Goal: Task Accomplishment & Management: Use online tool/utility

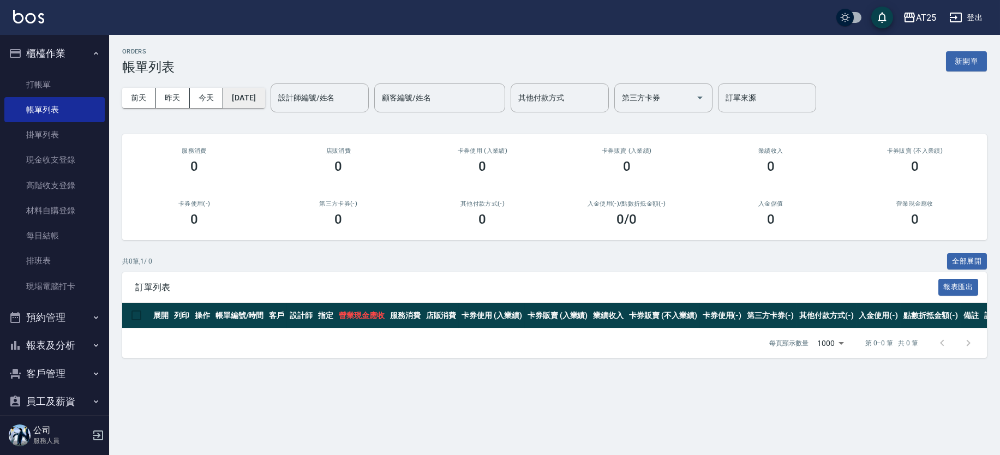
click at [239, 100] on button "[DATE]" at bounding box center [243, 98] width 41 height 20
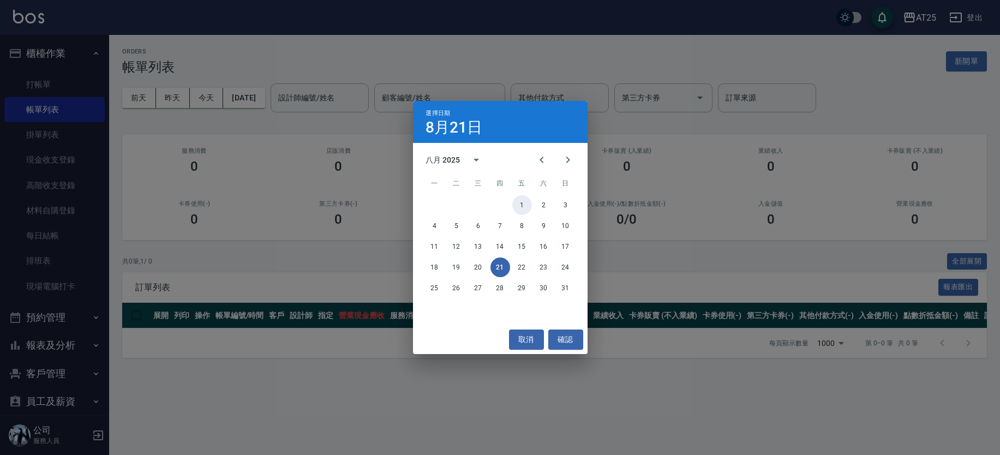
click at [514, 207] on button "1" at bounding box center [522, 205] width 20 height 20
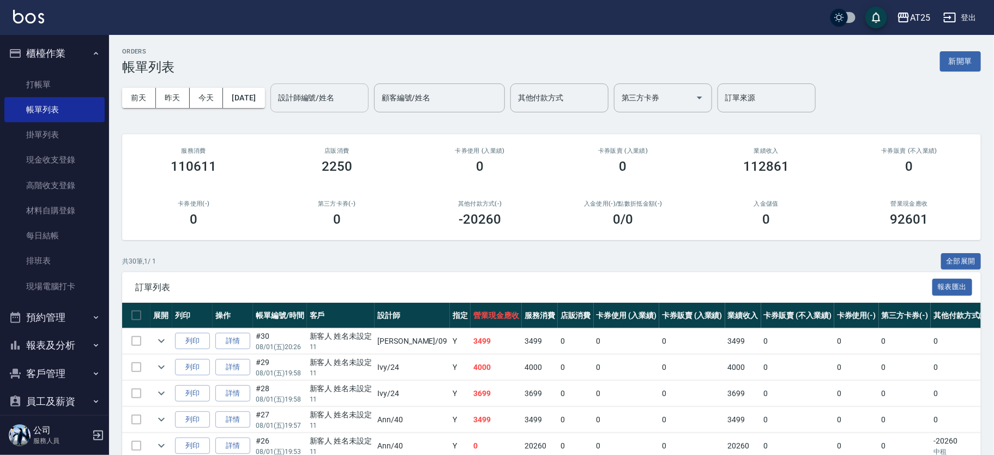
click at [364, 101] on input "設計師編號/姓名" at bounding box center [319, 97] width 88 height 19
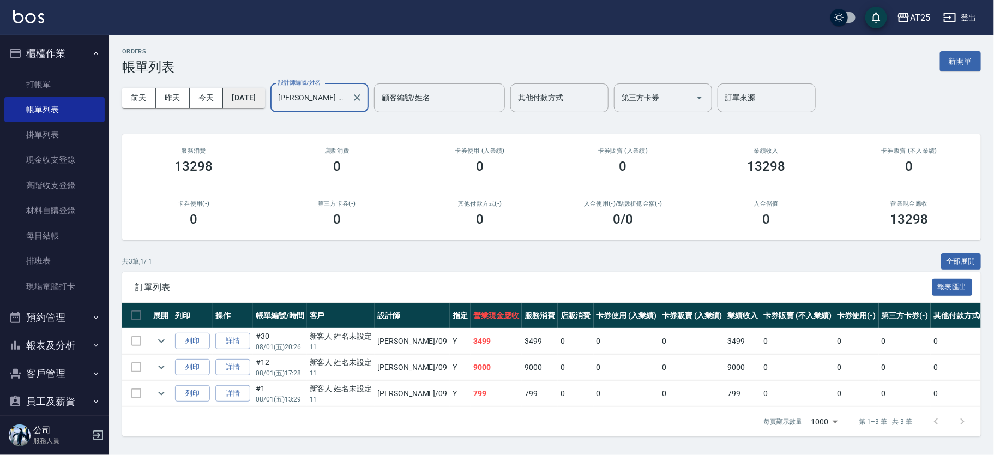
type input "[PERSON_NAME]-09"
click at [265, 92] on button "[DATE]" at bounding box center [243, 98] width 41 height 20
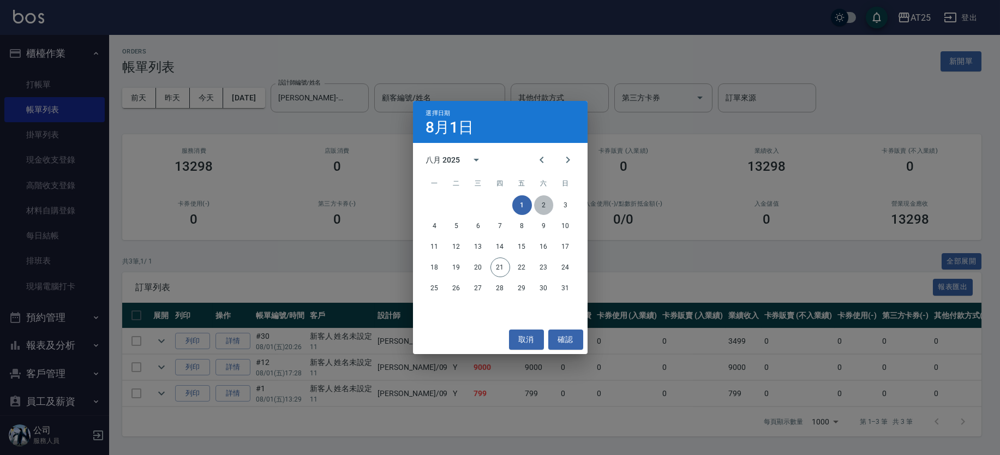
click at [539, 204] on button "2" at bounding box center [544, 205] width 20 height 20
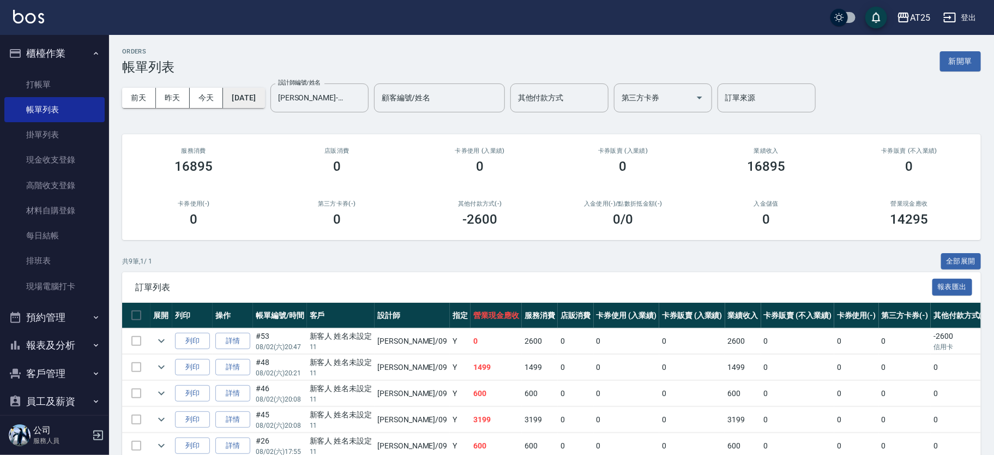
click at [250, 94] on button "[DATE]" at bounding box center [243, 98] width 41 height 20
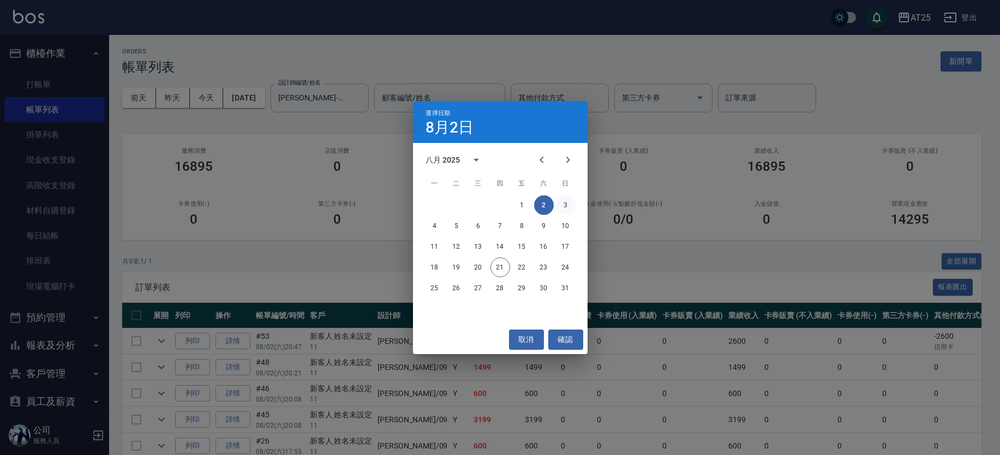
click at [567, 205] on button "3" at bounding box center [566, 205] width 20 height 20
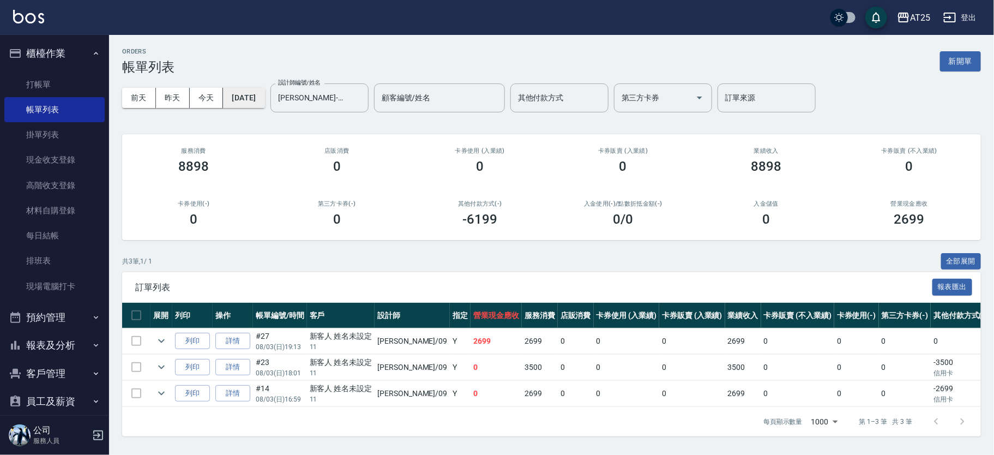
click at [254, 100] on button "[DATE]" at bounding box center [243, 98] width 41 height 20
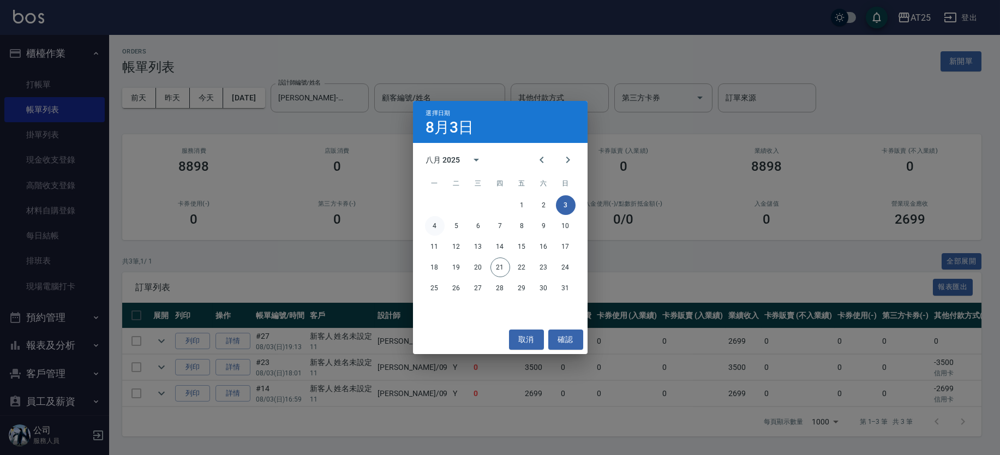
click at [435, 229] on button "4" at bounding box center [435, 226] width 20 height 20
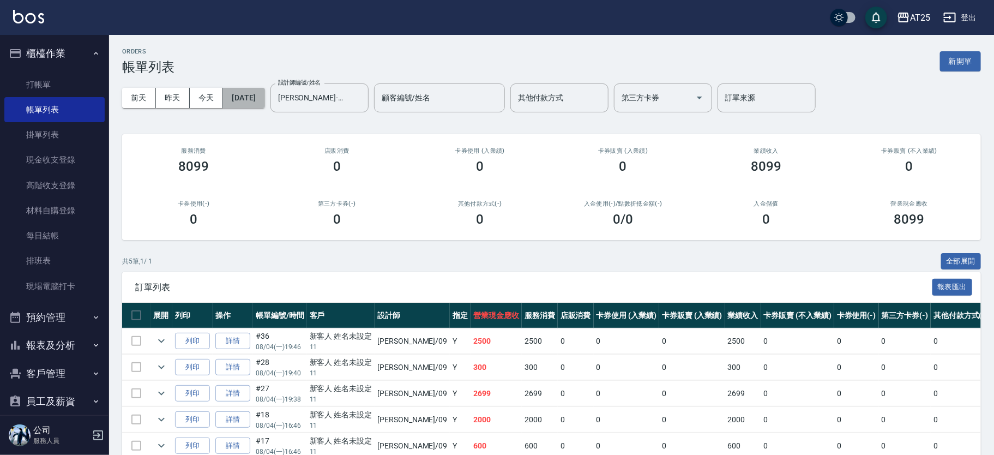
click at [265, 96] on button "[DATE]" at bounding box center [243, 98] width 41 height 20
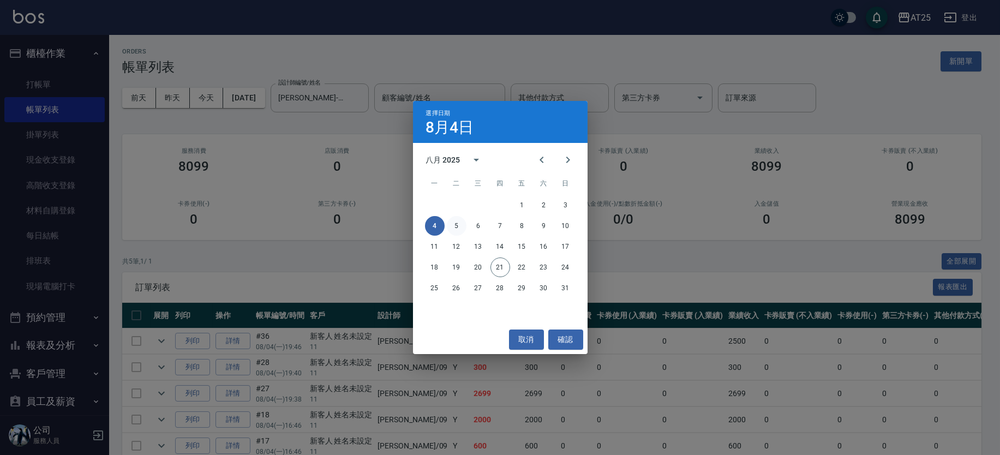
click at [452, 224] on button "5" at bounding box center [457, 226] width 20 height 20
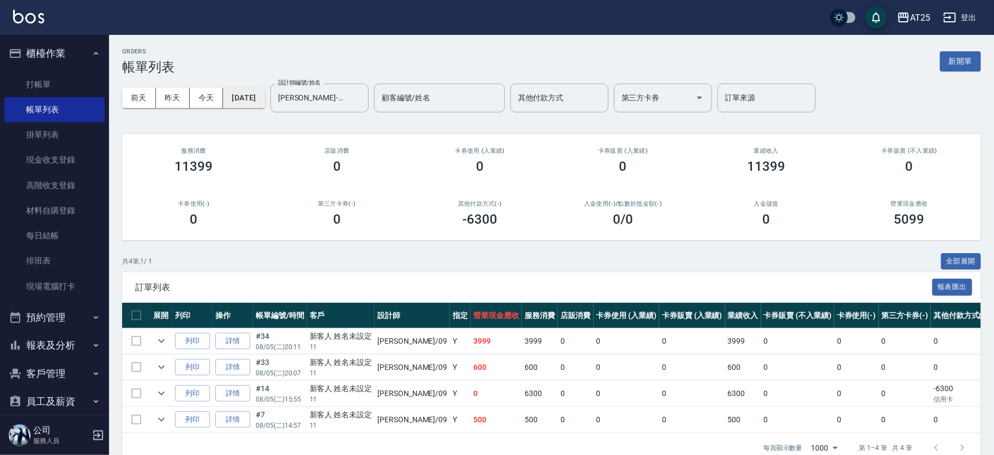
click at [261, 99] on button "[DATE]" at bounding box center [243, 98] width 41 height 20
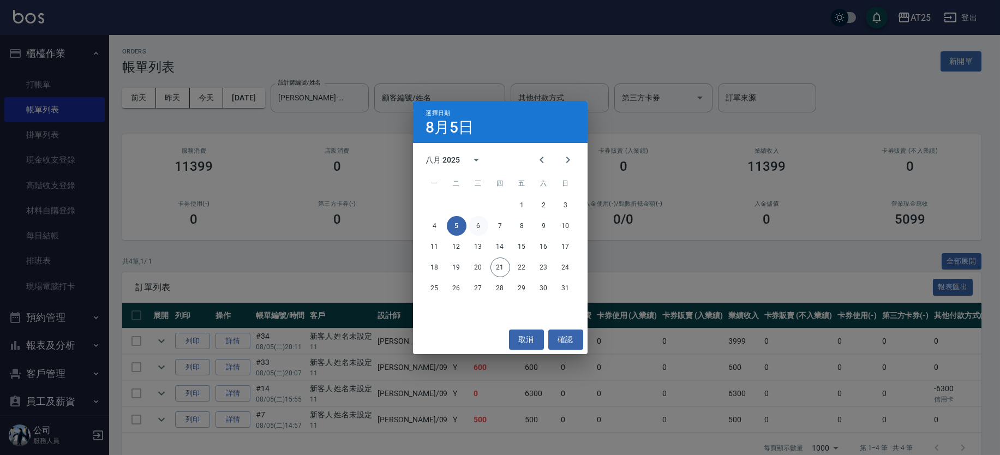
click at [477, 230] on button "6" at bounding box center [479, 226] width 20 height 20
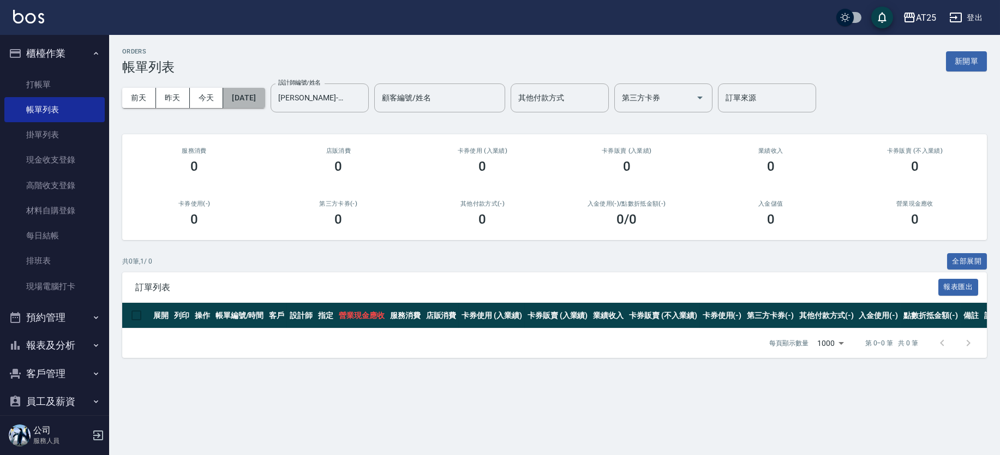
click at [247, 91] on button "[DATE]" at bounding box center [243, 98] width 41 height 20
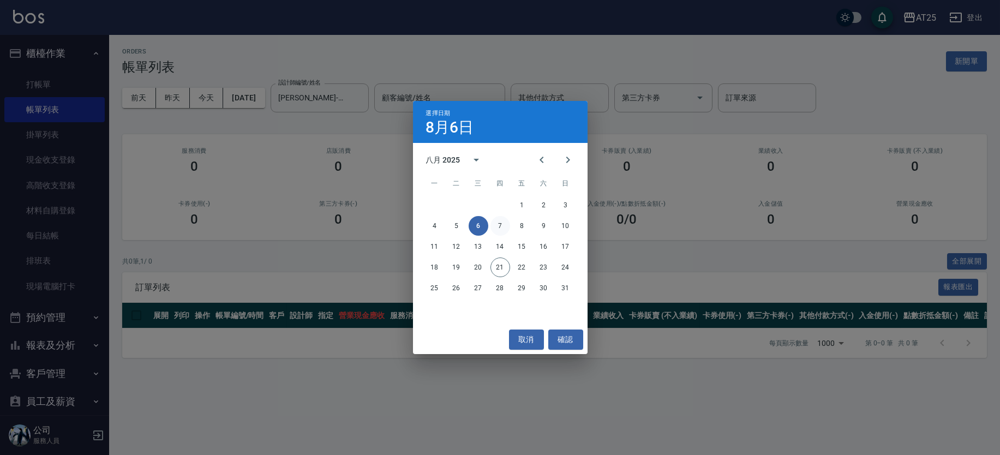
click at [500, 221] on button "7" at bounding box center [500, 226] width 20 height 20
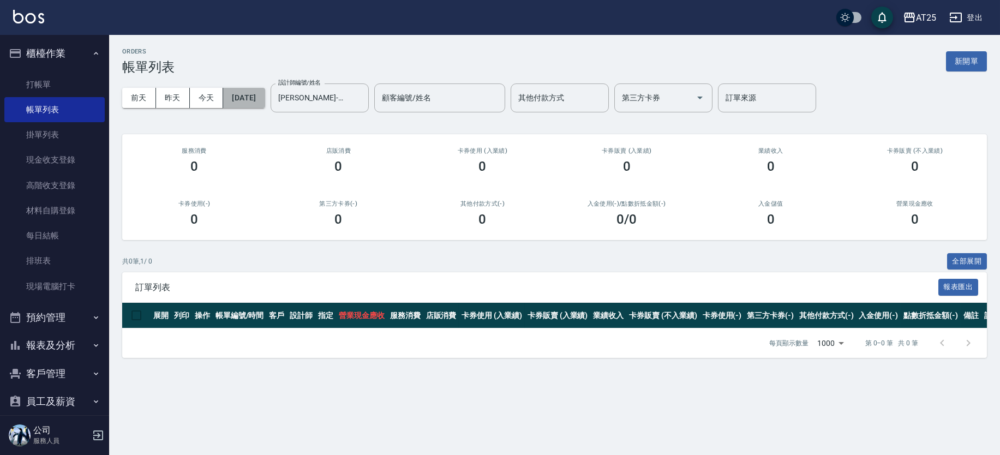
click at [265, 103] on button "[DATE]" at bounding box center [243, 98] width 41 height 20
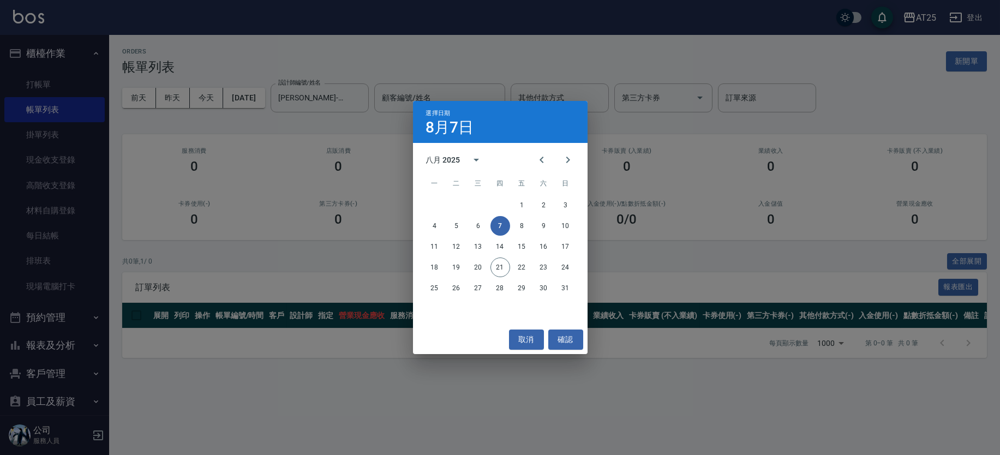
click at [533, 219] on div "4 5 6 7 8 9 10" at bounding box center [500, 226] width 175 height 20
click at [528, 220] on button "8" at bounding box center [522, 226] width 20 height 20
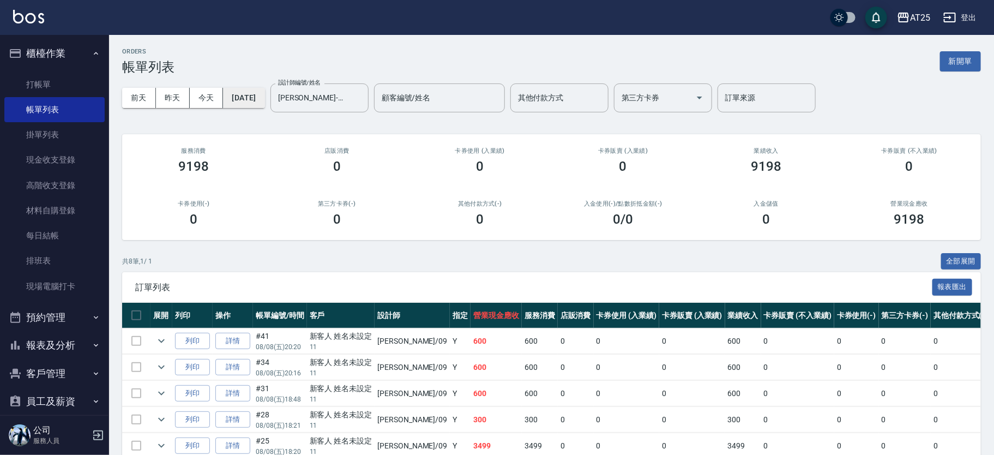
click at [252, 101] on button "[DATE]" at bounding box center [243, 98] width 41 height 20
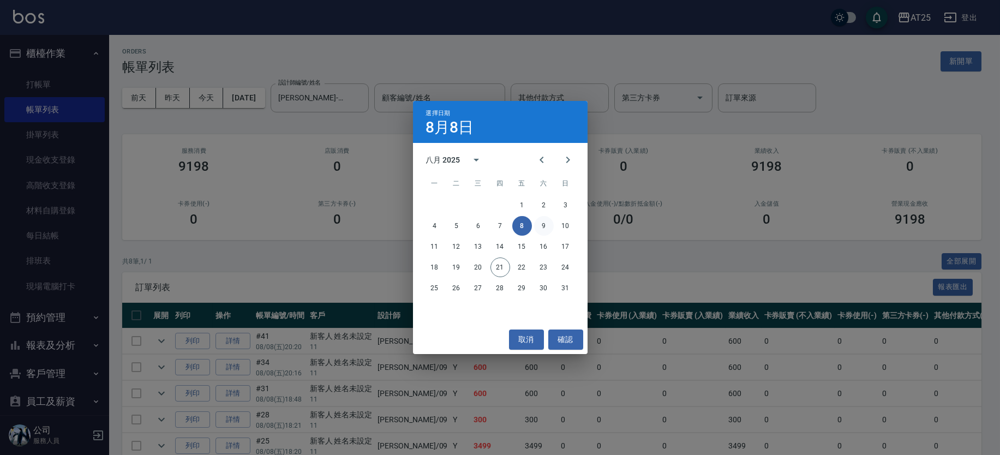
click at [539, 229] on button "9" at bounding box center [544, 226] width 20 height 20
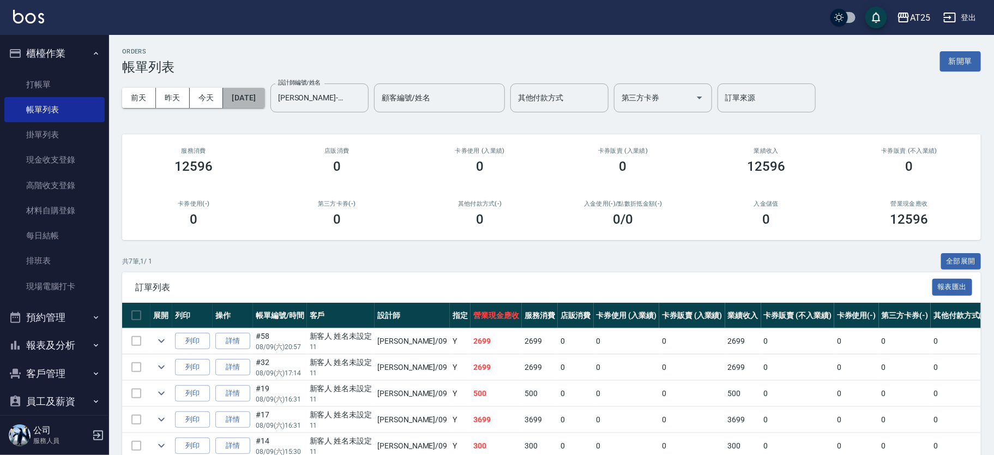
click at [255, 105] on button "[DATE]" at bounding box center [243, 98] width 41 height 20
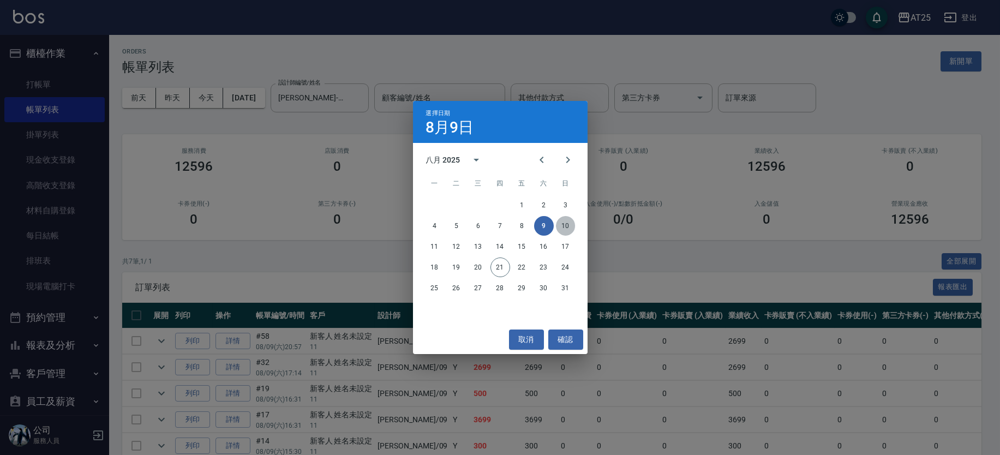
click at [566, 222] on button "10" at bounding box center [566, 226] width 20 height 20
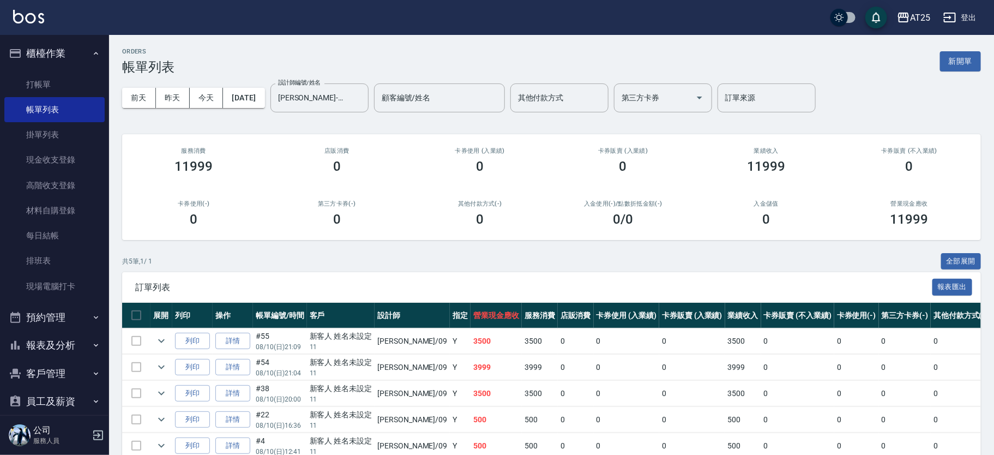
click at [268, 113] on div "[DATE] [DATE] [DATE] [DATE] 設計師編號/姓名 [PERSON_NAME]-09 設計師編號/姓名 顧客編號/姓名 顧客編號/姓名 …" at bounding box center [551, 98] width 859 height 46
click at [257, 98] on button "[DATE]" at bounding box center [243, 98] width 41 height 20
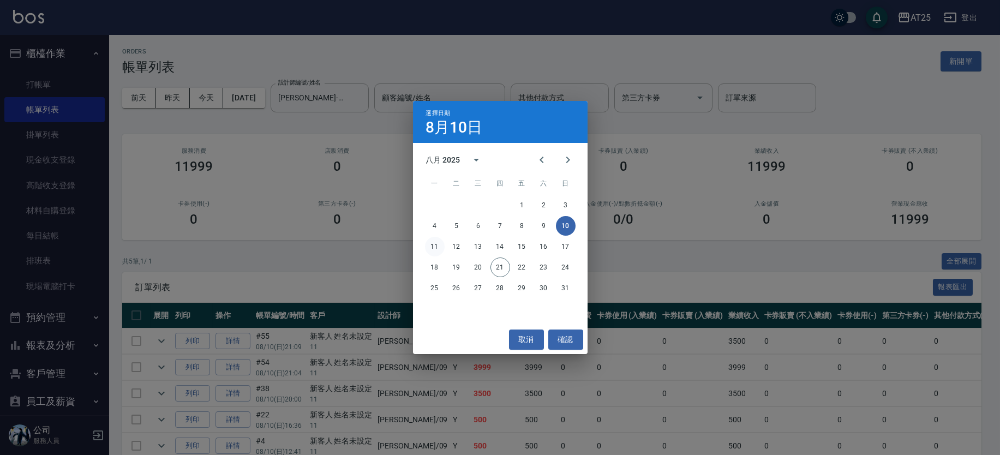
click at [428, 244] on button "11" at bounding box center [435, 247] width 20 height 20
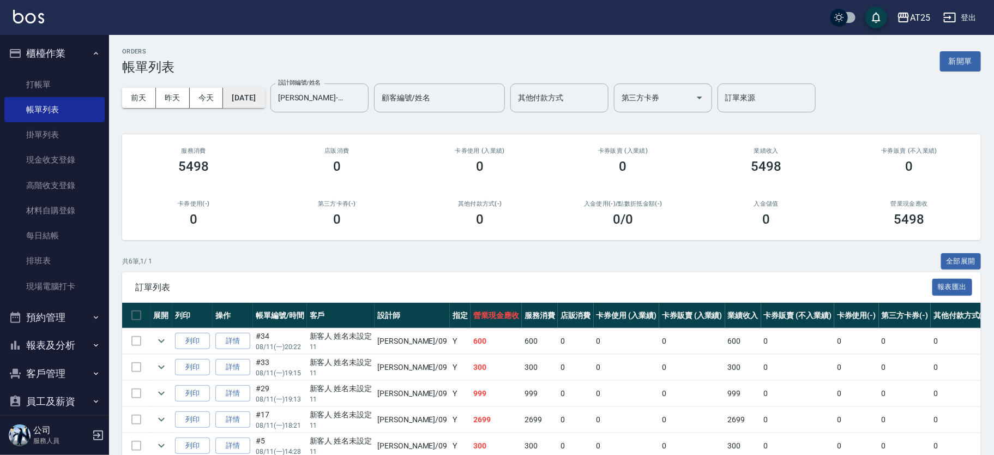
click at [259, 97] on button "[DATE]" at bounding box center [243, 98] width 41 height 20
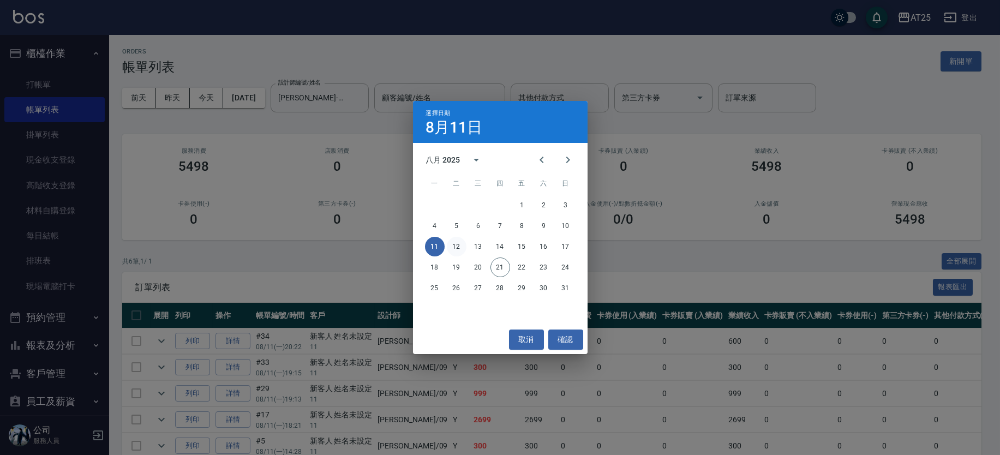
click at [459, 241] on button "12" at bounding box center [457, 247] width 20 height 20
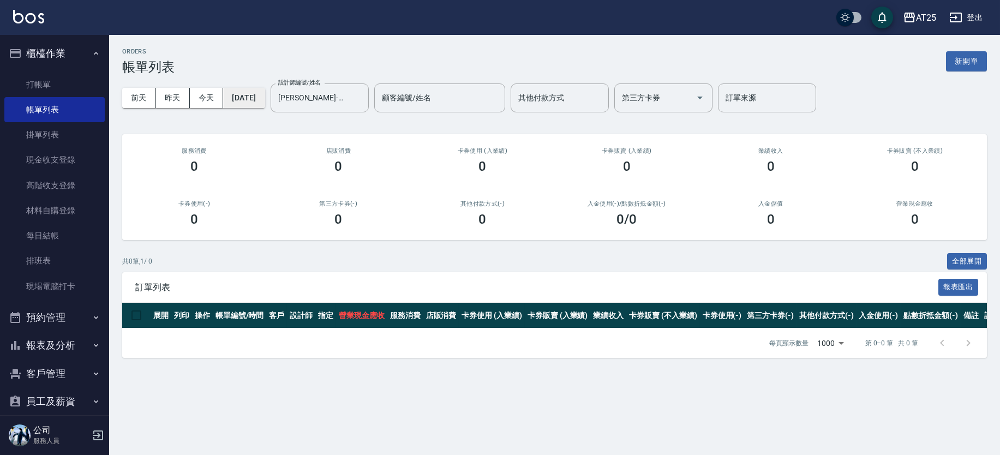
click at [258, 105] on button "[DATE]" at bounding box center [243, 98] width 41 height 20
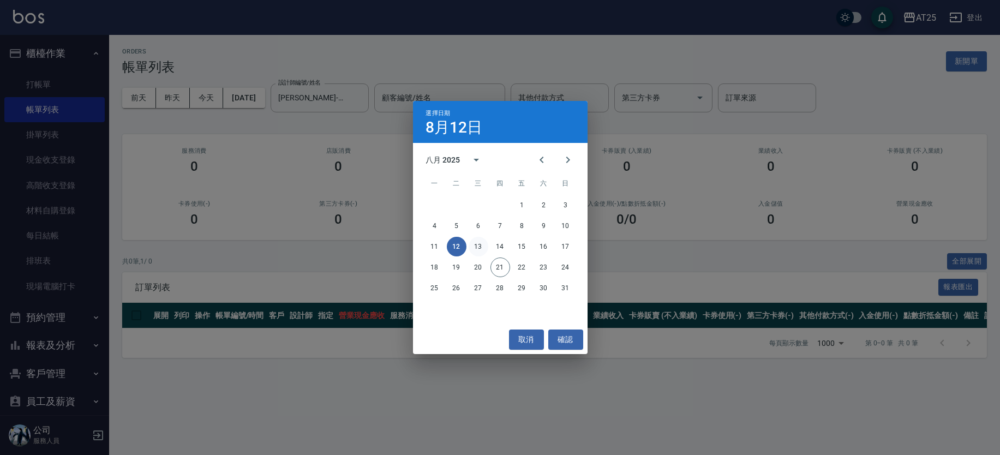
click at [475, 242] on button "13" at bounding box center [479, 247] width 20 height 20
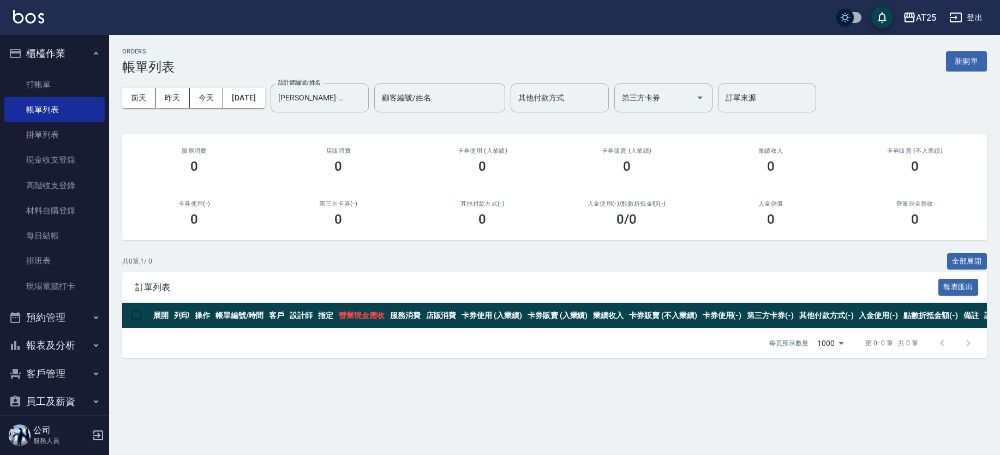
click at [261, 111] on div "[DATE] [DATE] [DATE] [DATE] 設計師編號/姓名 [PERSON_NAME]-09 設計師編號/姓名 顧客編號/姓名 顧客編號/姓名 …" at bounding box center [554, 98] width 865 height 46
click at [263, 107] on button "[DATE]" at bounding box center [243, 98] width 41 height 20
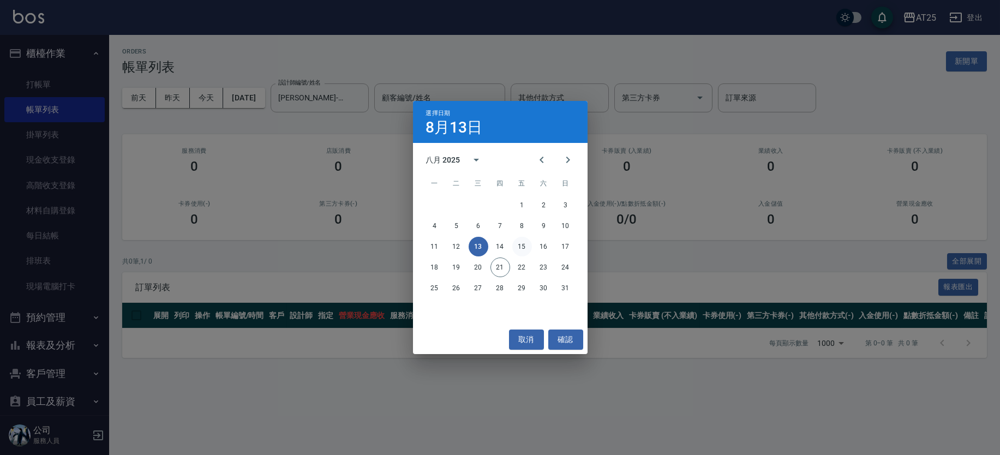
click at [521, 244] on button "15" at bounding box center [522, 247] width 20 height 20
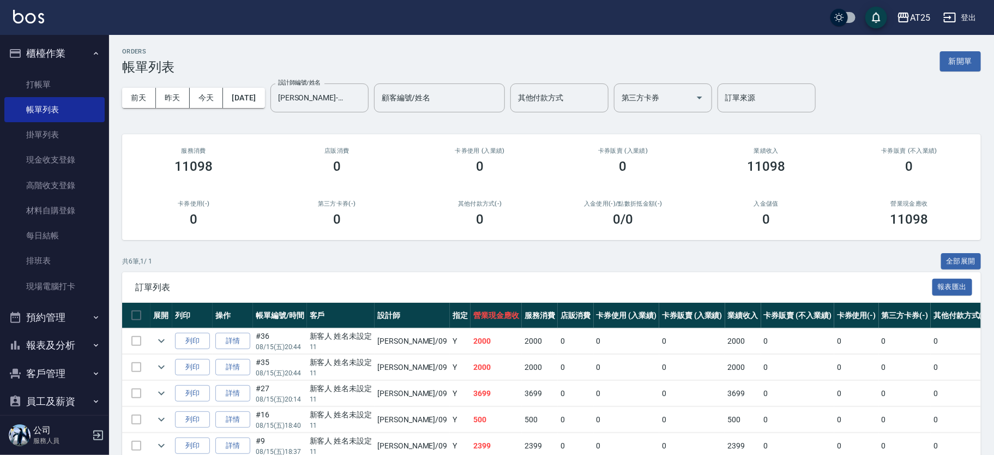
click at [255, 95] on button "[DATE]" at bounding box center [243, 98] width 41 height 20
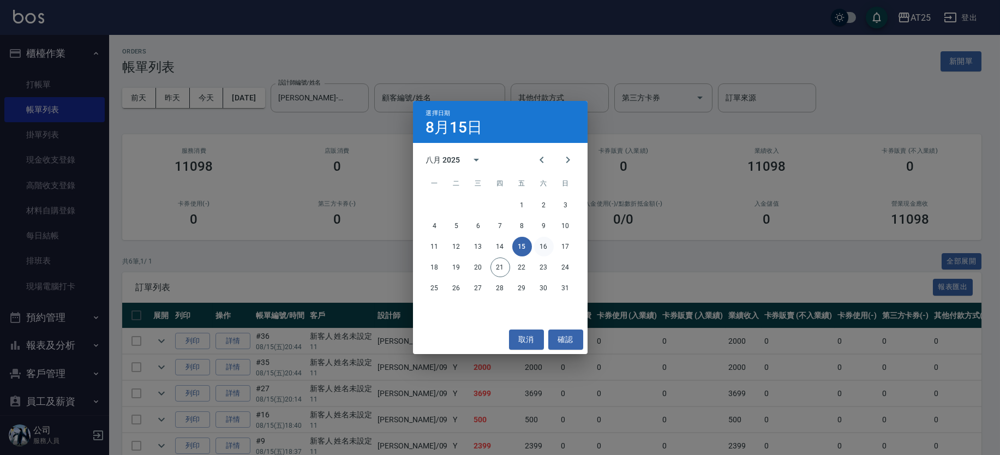
click at [543, 245] on button "16" at bounding box center [544, 247] width 20 height 20
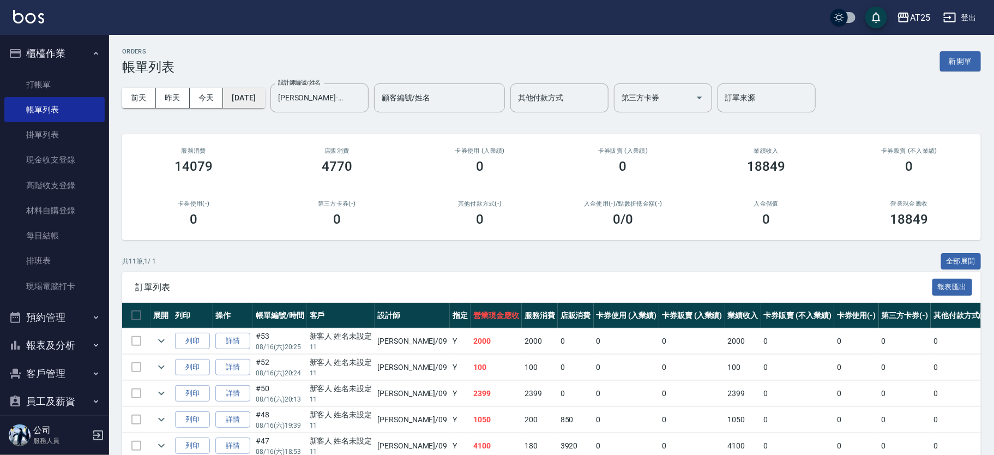
click at [258, 98] on button "[DATE]" at bounding box center [243, 98] width 41 height 20
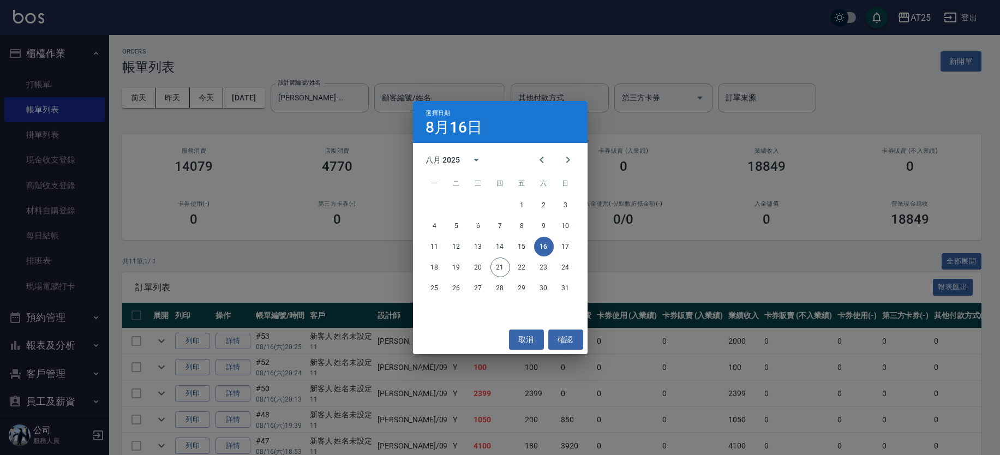
click at [81, 49] on div "選擇日期 [DATE] 八月 2025 一 二 三 四 五 六 日 1 2 3 4 5 6 7 8 9 10 11 12 13 14 15 16 17 18 …" at bounding box center [500, 227] width 1000 height 455
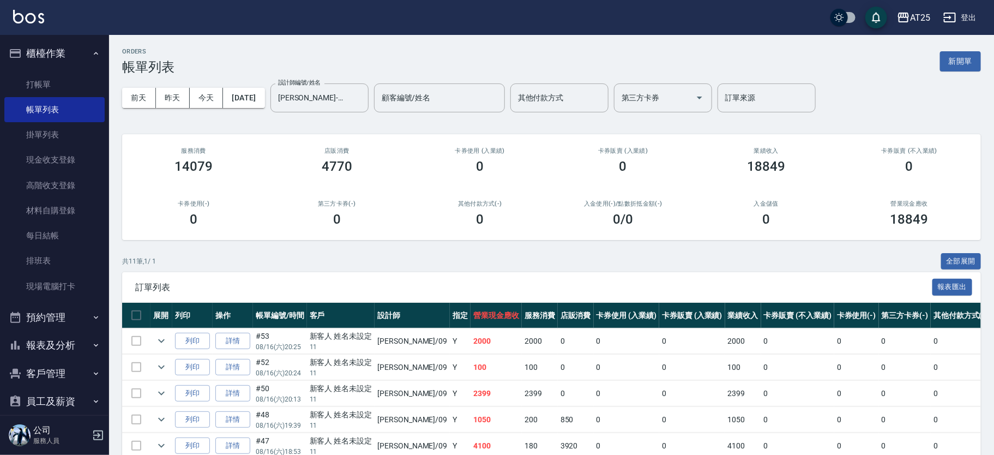
click at [28, 22] on img at bounding box center [28, 17] width 31 height 14
